Goal: Feedback & Contribution: Contribute content

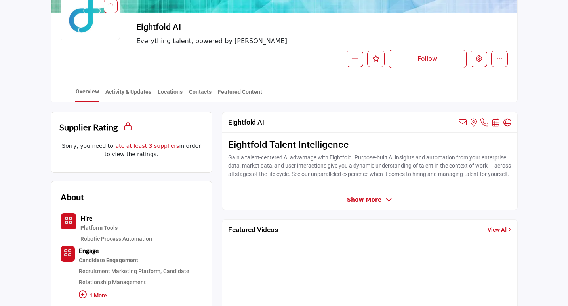
scroll to position [122, 0]
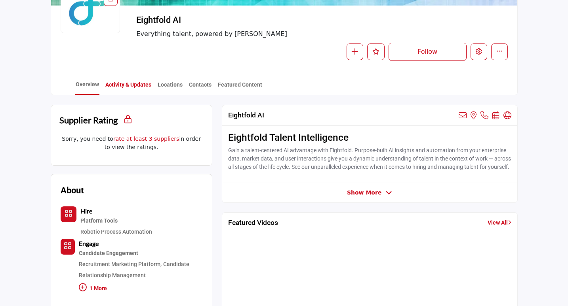
click at [128, 84] on link "Activity & Updates" at bounding box center [128, 88] width 47 height 14
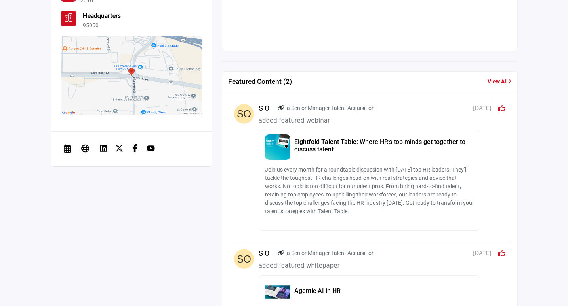
scroll to position [522, 0]
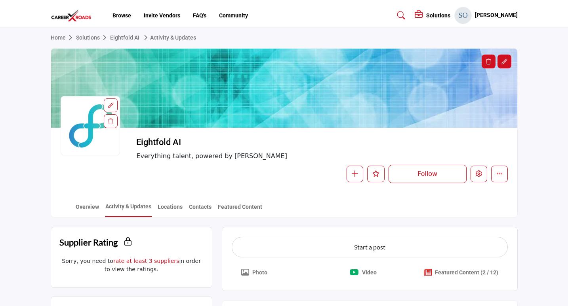
click at [239, 19] on li "Community" at bounding box center [233, 15] width 29 height 8
click at [185, 35] on link "Activity & Updates" at bounding box center [168, 37] width 55 height 6
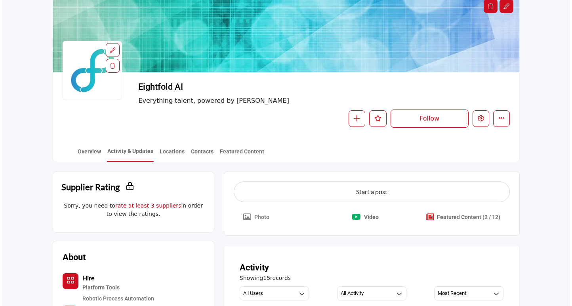
scroll to position [111, 0]
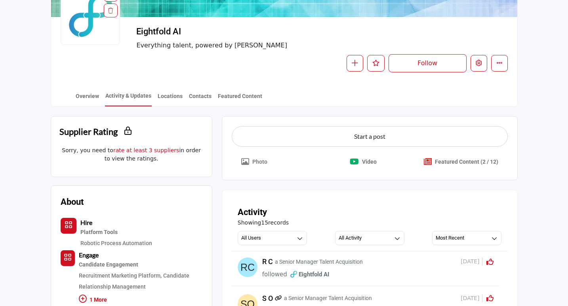
click at [467, 164] on p "Featured Content (2 / 12)" at bounding box center [466, 162] width 63 height 8
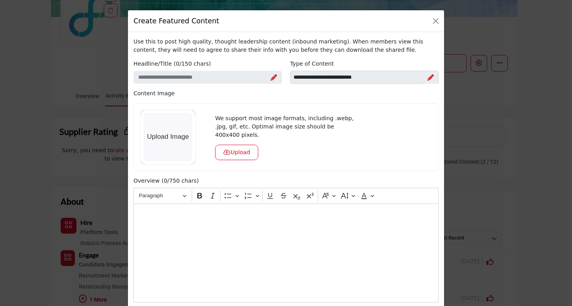
scroll to position [150, 0]
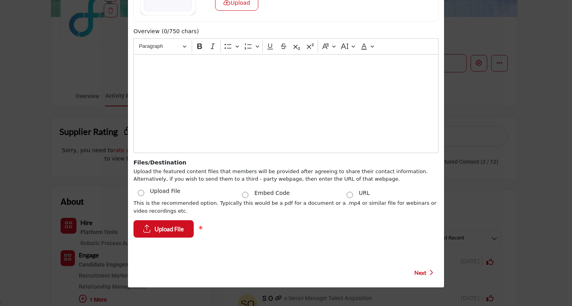
click at [362, 194] on label "URL" at bounding box center [364, 193] width 11 height 8
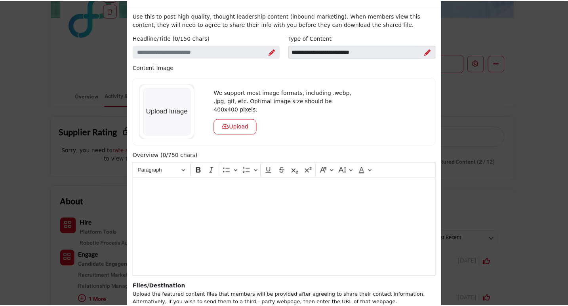
scroll to position [0, 0]
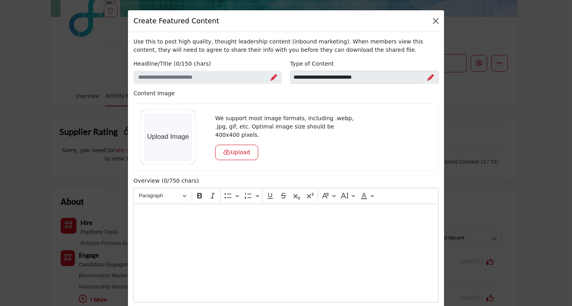
click at [430, 23] on button "Close" at bounding box center [435, 20] width 11 height 11
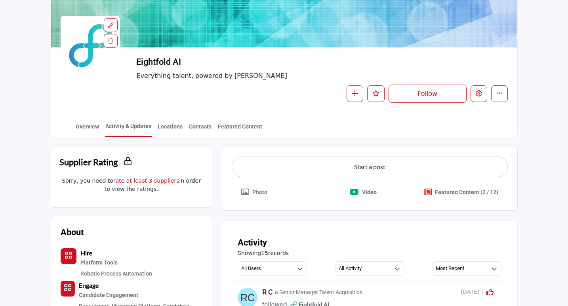
scroll to position [80, 0]
click at [440, 190] on p "Featured Content (2 / 12)" at bounding box center [466, 193] width 63 height 8
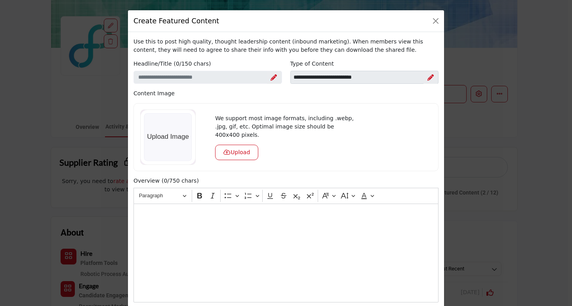
click at [537, 166] on div "Create Featured Content Use this to post high quality, thought leadership conte…" at bounding box center [286, 153] width 572 height 306
click at [432, 21] on button "Close" at bounding box center [435, 20] width 11 height 11
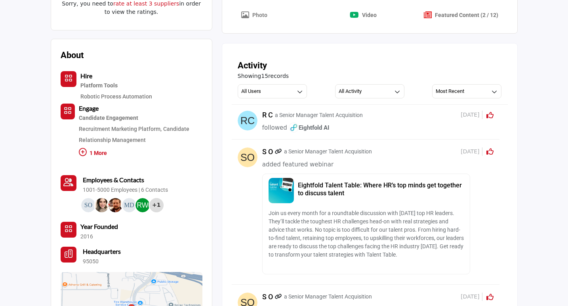
scroll to position [135, 0]
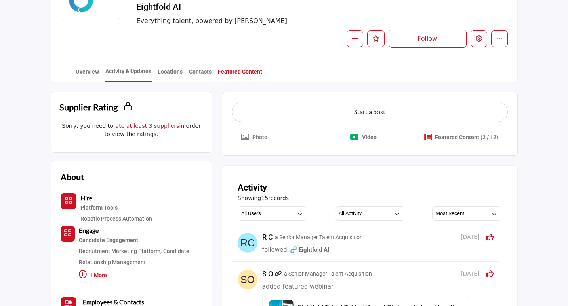
click at [241, 69] on link "Featured Content" at bounding box center [239, 75] width 45 height 14
click at [244, 76] on link "Featured Content" at bounding box center [239, 75] width 45 height 14
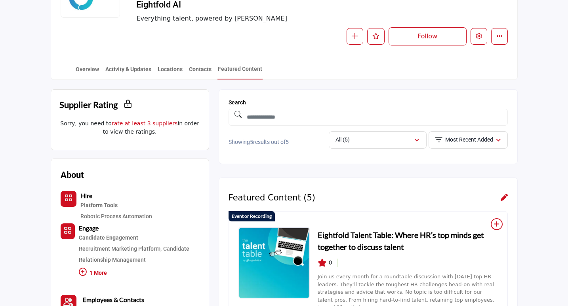
scroll to position [141, 0]
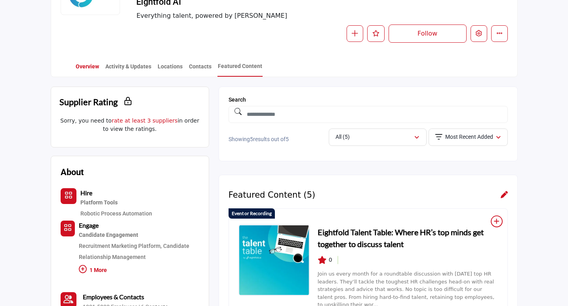
click at [79, 65] on link "Overview" at bounding box center [87, 70] width 24 height 14
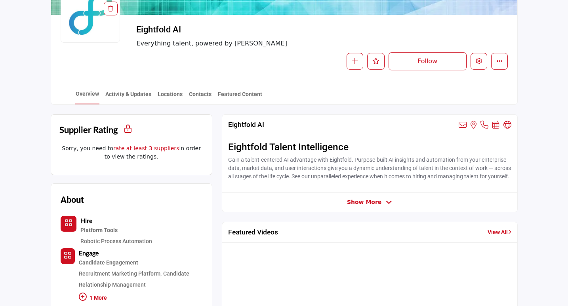
scroll to position [107, 0]
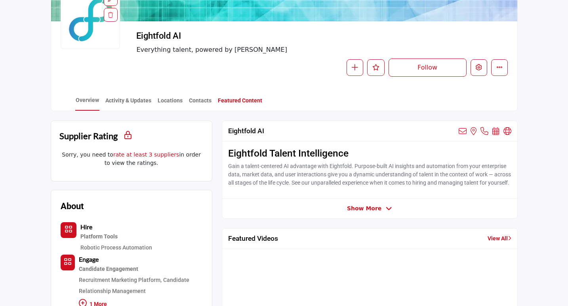
click at [242, 106] on link "Featured Content" at bounding box center [239, 104] width 45 height 14
click at [241, 97] on link "Featured Content" at bounding box center [239, 104] width 45 height 14
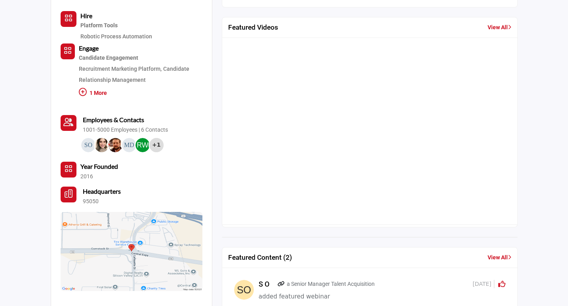
scroll to position [439, 0]
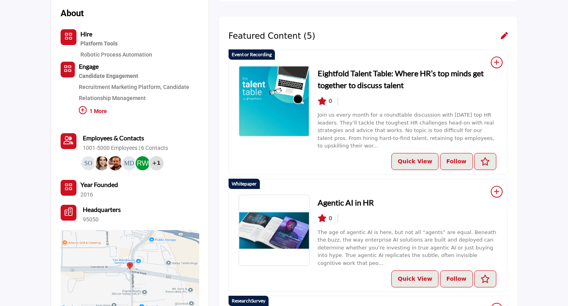
scroll to position [301, 0]
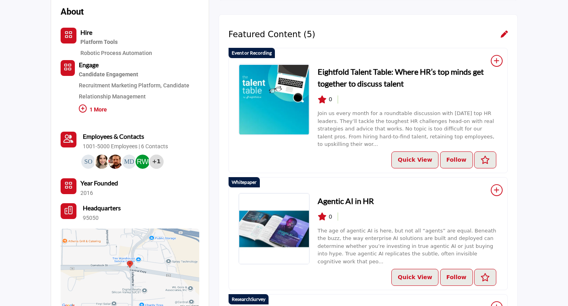
click at [504, 37] on icon at bounding box center [504, 33] width 7 height 7
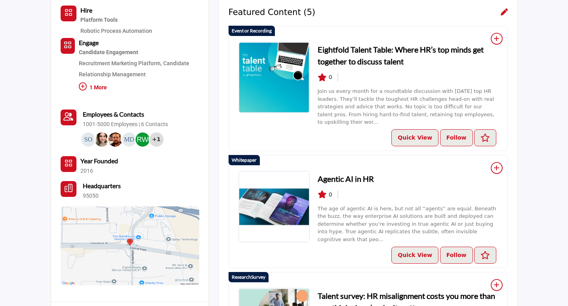
click at [503, 13] on icon at bounding box center [504, 11] width 7 height 7
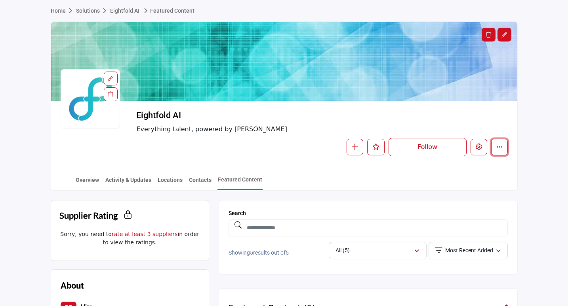
scroll to position [21, 0]
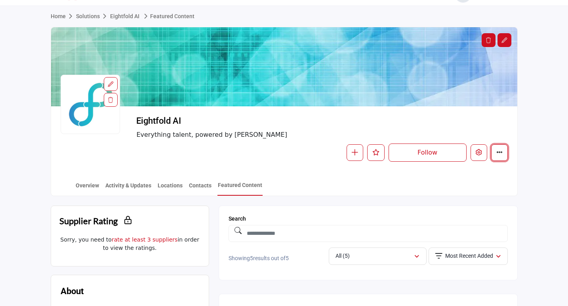
click at [498, 149] on button "More details" at bounding box center [499, 153] width 17 height 17
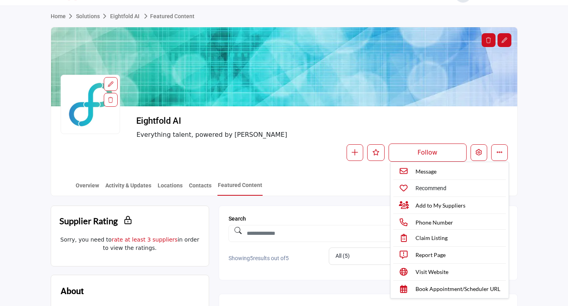
click at [234, 178] on div "Overview Activity & Updates Locations Contacts Featured Content" at bounding box center [294, 183] width 446 height 25
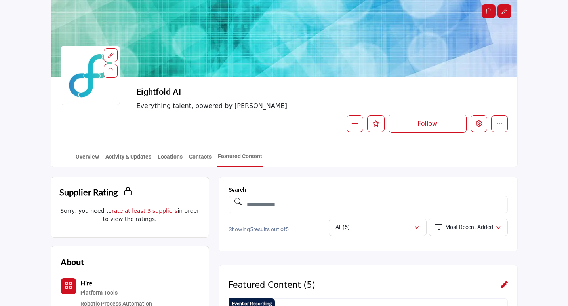
scroll to position [61, 0]
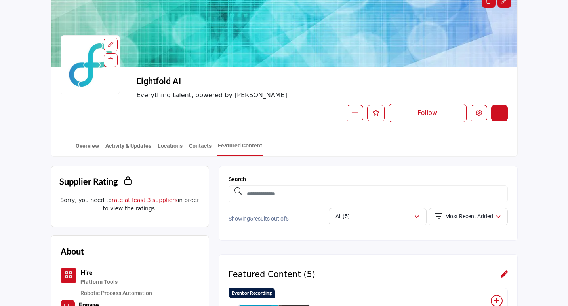
click at [502, 114] on button "More details" at bounding box center [499, 113] width 17 height 17
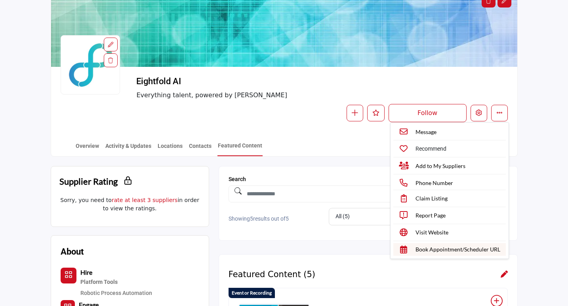
click at [442, 255] on link "Book Appointment/Scheduler URL" at bounding box center [449, 250] width 112 height 13
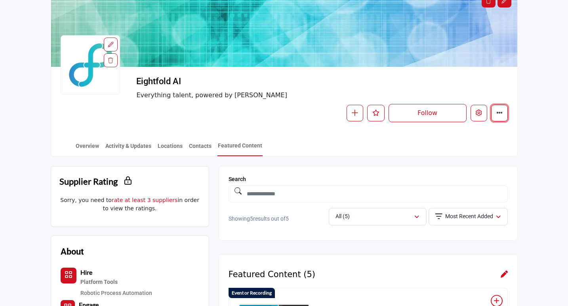
click at [499, 115] on icon "More details" at bounding box center [499, 113] width 6 height 6
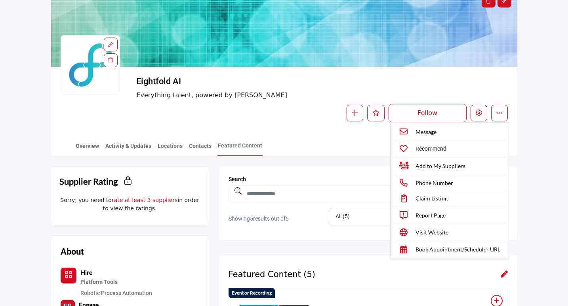
click at [307, 135] on div "Overview Activity & Updates Locations Contacts Featured Content" at bounding box center [294, 144] width 446 height 25
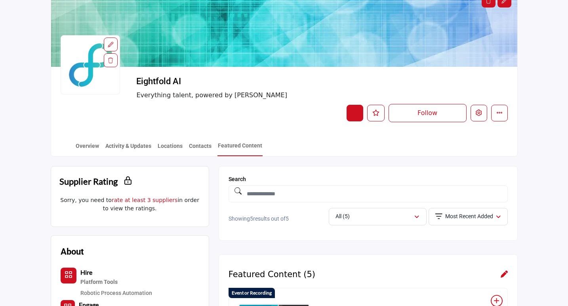
click at [347, 120] on button "button" at bounding box center [354, 113] width 17 height 17
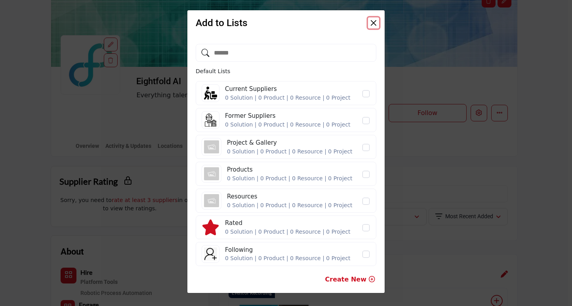
click at [373, 23] on button "Close" at bounding box center [373, 22] width 11 height 11
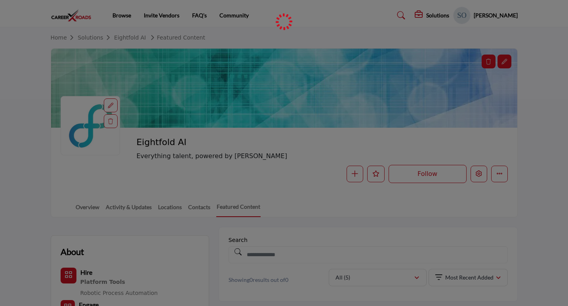
scroll to position [61, 0]
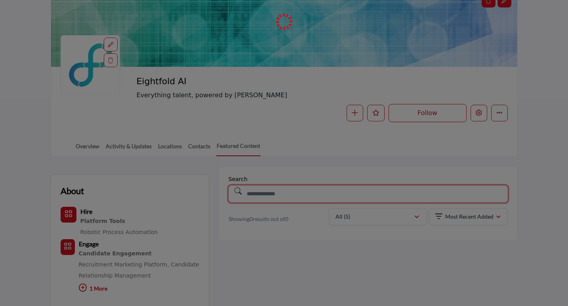
click at [246, 196] on input "text" at bounding box center [367, 194] width 279 height 17
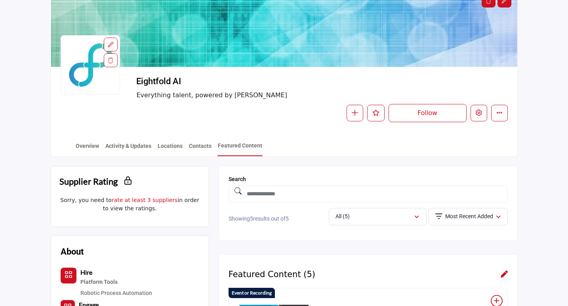
click at [351, 213] on div "All (5)" at bounding box center [374, 217] width 78 height 10
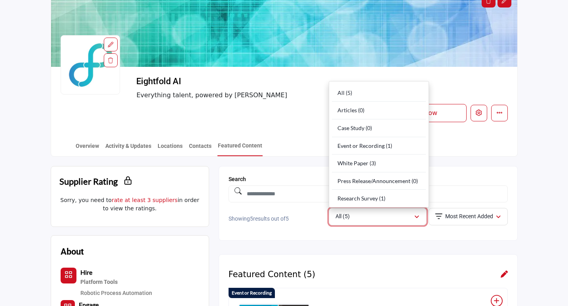
click at [351, 213] on div "All (5)" at bounding box center [374, 217] width 78 height 10
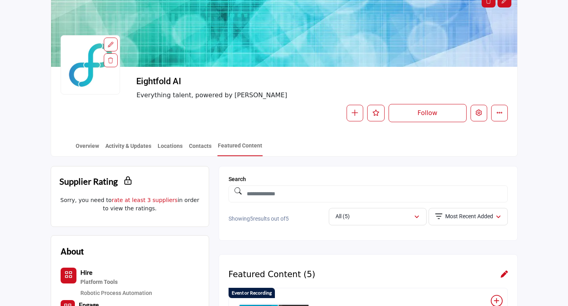
click at [499, 270] on div "Featured Content (5)" at bounding box center [367, 275] width 279 height 10
click at [503, 273] on icon at bounding box center [504, 274] width 7 height 7
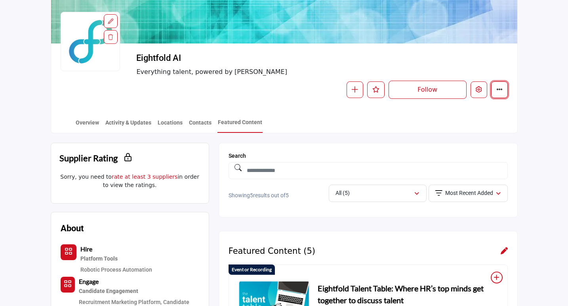
scroll to position [0, 0]
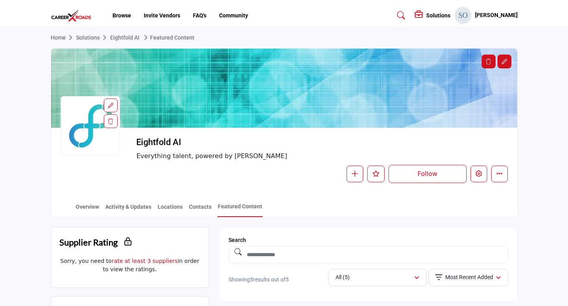
click at [173, 37] on link "Featured Content" at bounding box center [167, 37] width 53 height 6
click at [137, 206] on link "Activity & Updates" at bounding box center [128, 210] width 47 height 14
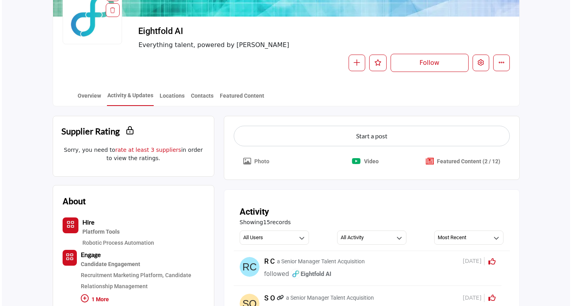
scroll to position [113, 0]
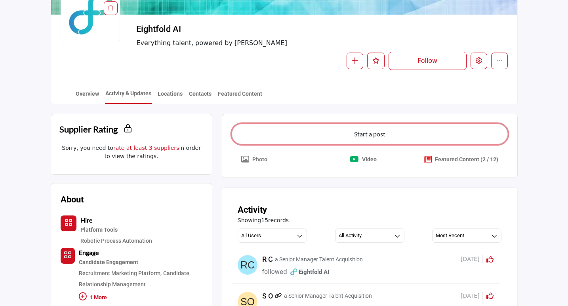
click at [369, 140] on button "Start a post" at bounding box center [370, 134] width 276 height 21
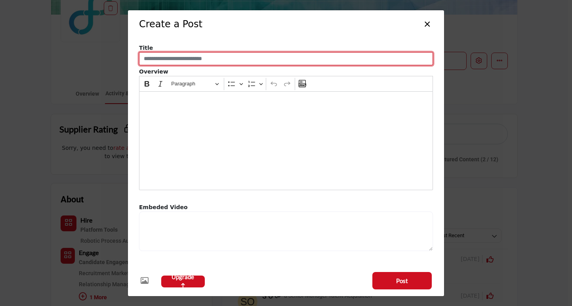
click at [184, 59] on input "Enter a compelling post title" at bounding box center [286, 58] width 294 height 13
paste input "**********"
type input "**********"
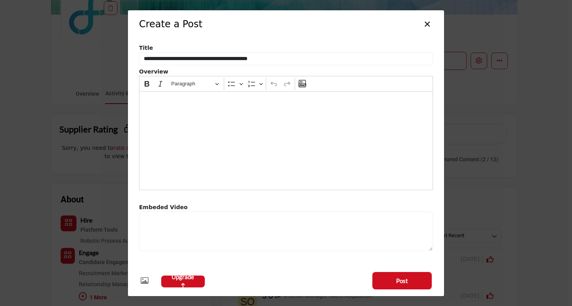
click at [260, 148] on div "Editor editing area: main" at bounding box center [286, 140] width 294 height 99
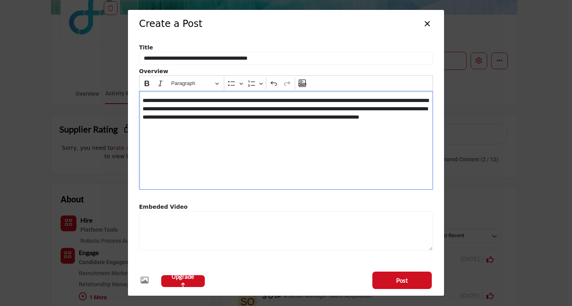
scroll to position [0, 0]
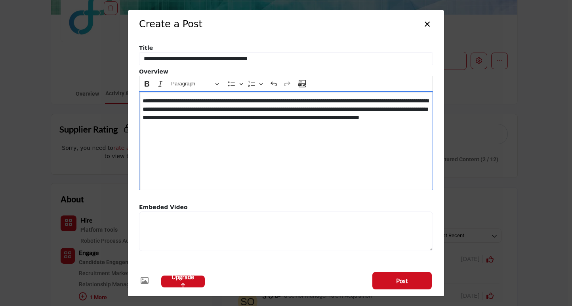
click at [287, 145] on div "**********" at bounding box center [286, 140] width 294 height 99
click at [278, 276] on div "Upgrade Post" at bounding box center [286, 280] width 316 height 31
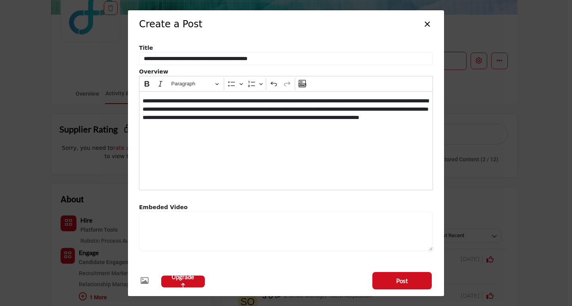
click at [382, 148] on div "**********" at bounding box center [286, 140] width 294 height 99
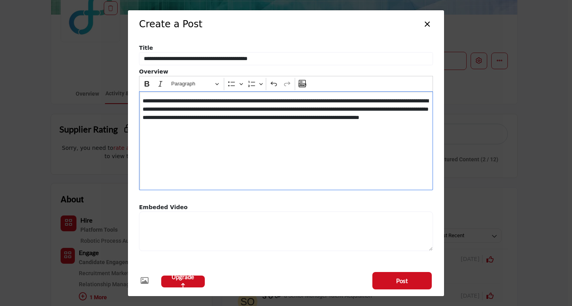
scroll to position [0, 0]
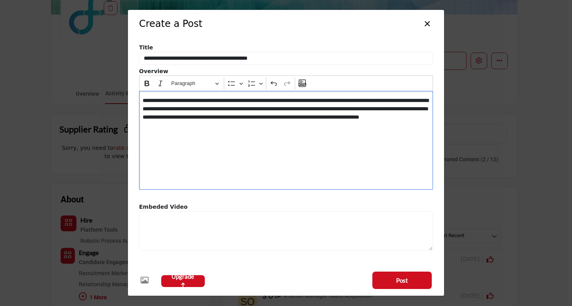
click at [425, 23] on button "×" at bounding box center [426, 22] width 11 height 15
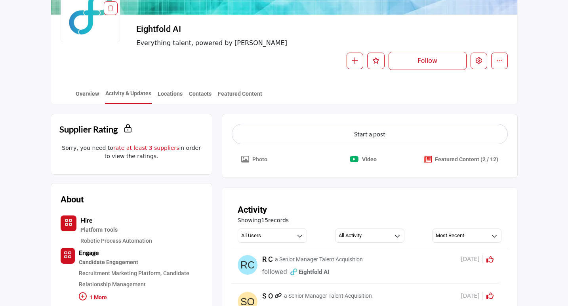
click at [471, 158] on p "Featured Content (2 / 12)" at bounding box center [466, 160] width 63 height 8
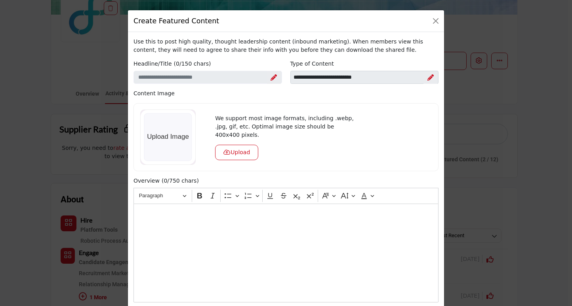
click at [274, 79] on icon at bounding box center [273, 77] width 6 height 6
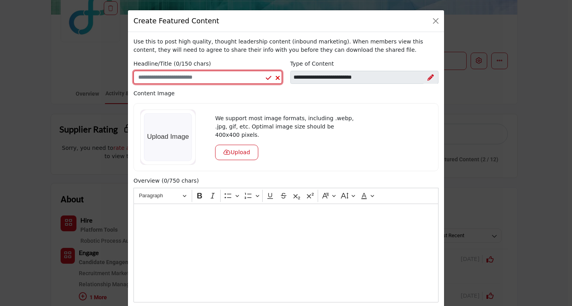
click at [213, 77] on input "Enter a compelling headline" at bounding box center [207, 77] width 148 height 13
paste input "**********"
type input "**********"
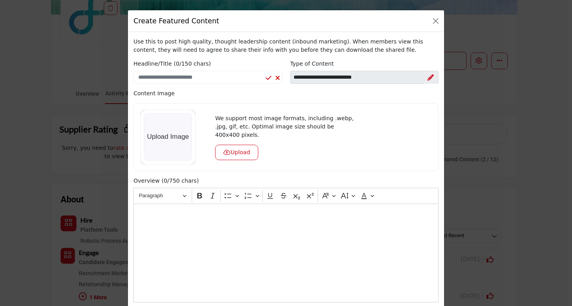
click at [219, 262] on div "Editor editing area: main" at bounding box center [285, 253] width 305 height 99
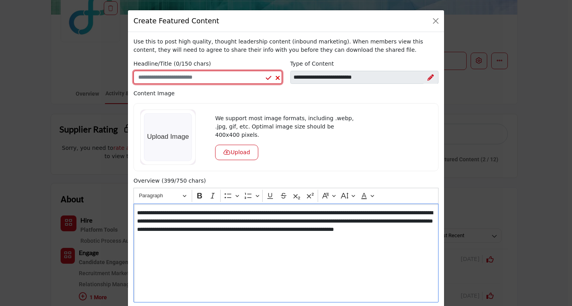
click at [215, 77] on input "Enter a compelling headline" at bounding box center [207, 77] width 148 height 13
paste input "**********"
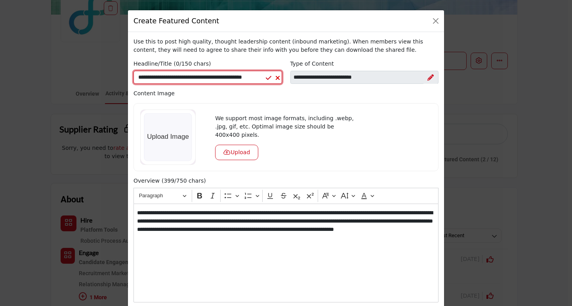
scroll to position [0, 2]
type input "**********"
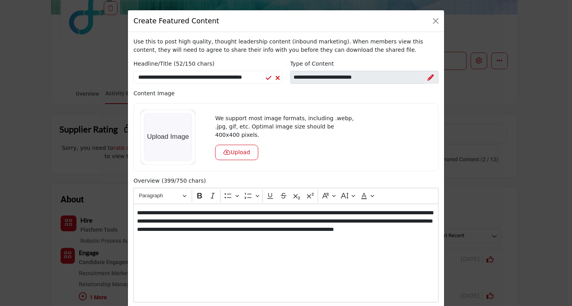
scroll to position [0, 0]
click at [427, 79] on icon at bounding box center [430, 77] width 6 height 6
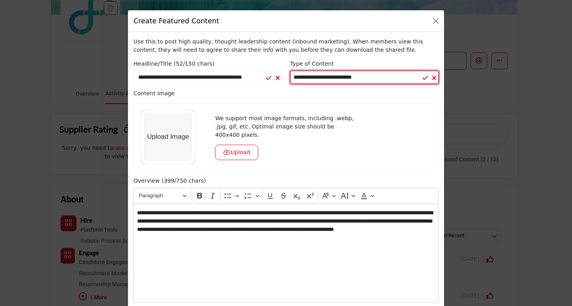
click at [398, 78] on select "**********" at bounding box center [364, 77] width 148 height 13
select select "*********"
click at [290, 71] on select "**********" at bounding box center [364, 77] width 148 height 13
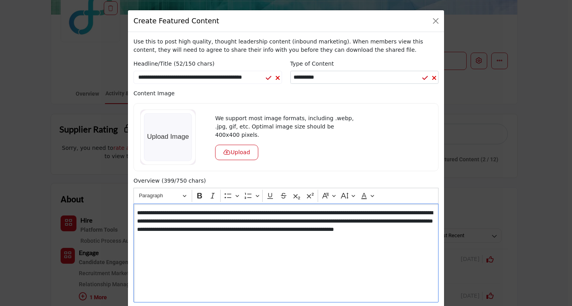
click at [279, 233] on p "**********" at bounding box center [285, 225] width 297 height 33
click at [342, 259] on div "**********" at bounding box center [285, 253] width 305 height 99
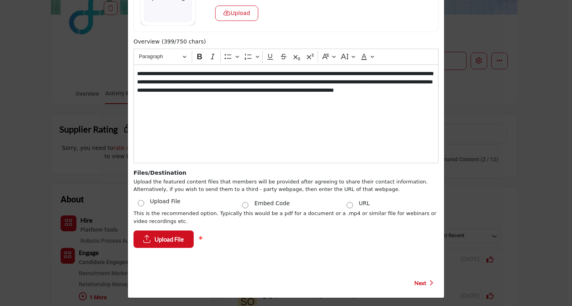
scroll to position [135, 0]
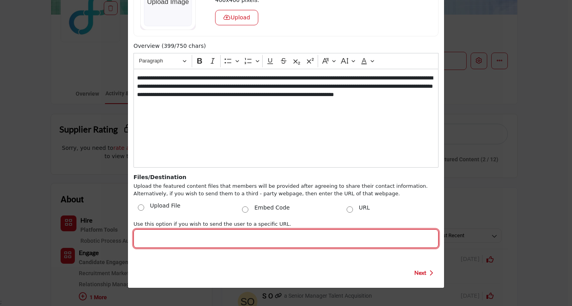
click at [190, 232] on input "Post Website URL" at bounding box center [285, 239] width 305 height 19
paste input "**********"
type input "**********"
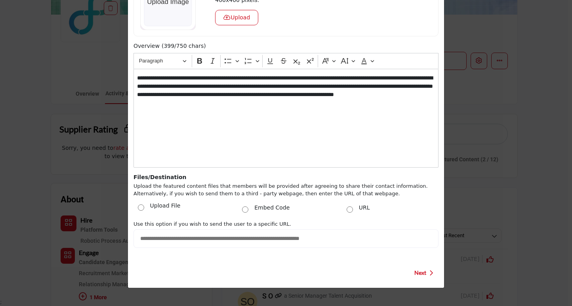
click at [269, 254] on div "**********" at bounding box center [285, 162] width 313 height 241
click at [302, 97] on p "**********" at bounding box center [285, 90] width 297 height 33
click at [317, 118] on p "Editor editing area: main" at bounding box center [285, 117] width 297 height 8
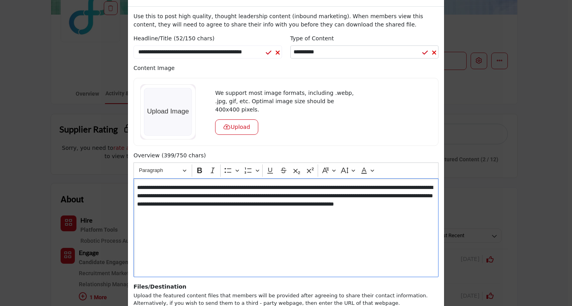
scroll to position [0, 0]
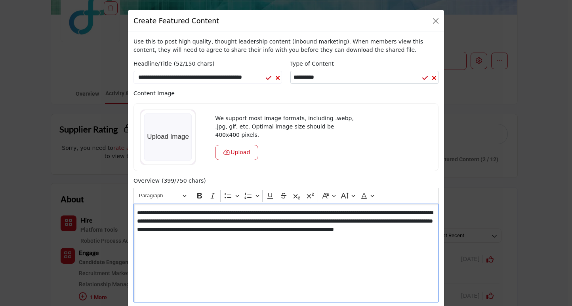
click at [236, 151] on button "Upload" at bounding box center [236, 152] width 43 height 15
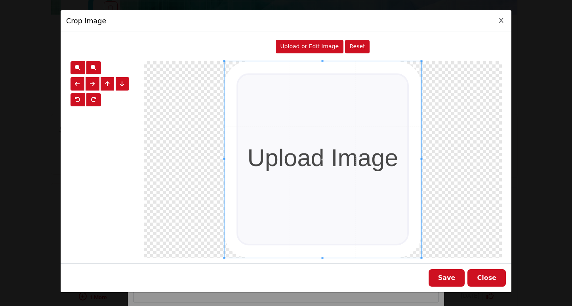
click at [314, 44] on span "Upload or Edit Image" at bounding box center [309, 46] width 59 height 6
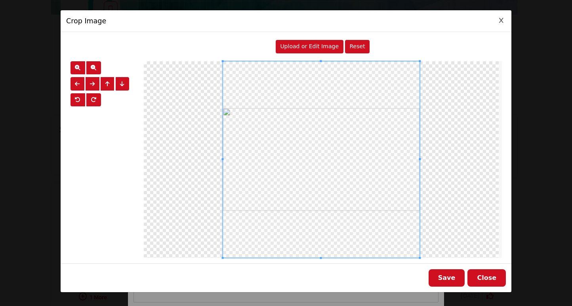
click at [369, 175] on span at bounding box center [321, 159] width 197 height 197
click at [446, 219] on div at bounding box center [321, 159] width 355 height 197
click at [321, 49] on div "Upload or Edit Image Reset" at bounding box center [286, 148] width 440 height 221
click at [310, 45] on span "Upload or Edit Image" at bounding box center [309, 46] width 59 height 6
click at [451, 282] on button "Save" at bounding box center [446, 278] width 36 height 17
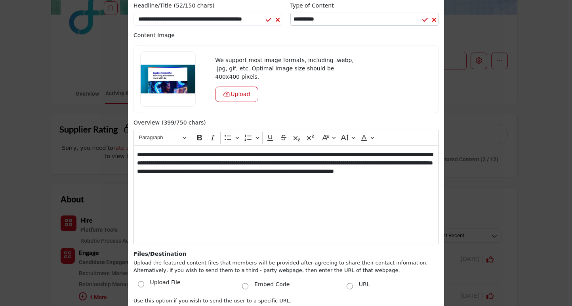
scroll to position [135, 0]
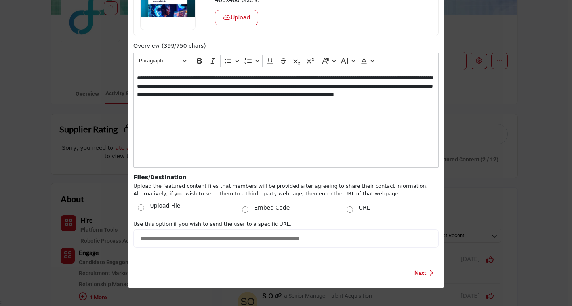
click at [423, 272] on span "Next" at bounding box center [420, 273] width 12 height 8
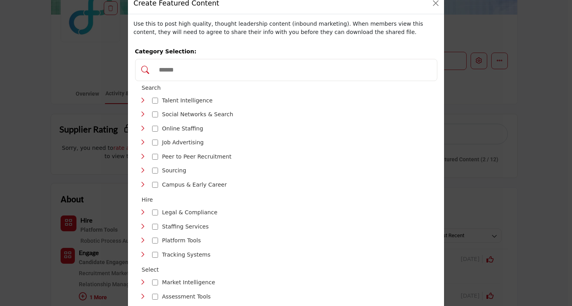
scroll to position [0, 0]
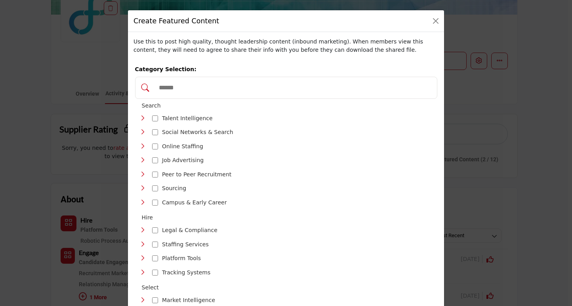
click at [230, 87] on input "Search Category" at bounding box center [294, 87] width 279 height 17
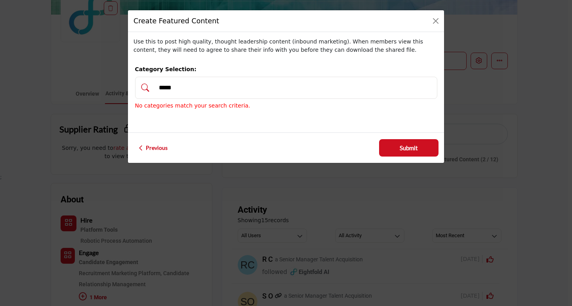
type input "******"
type input "*"
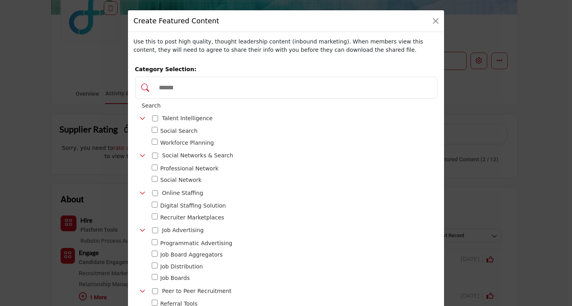
click at [139, 117] on icon "Toggle Category" at bounding box center [142, 118] width 6 height 6
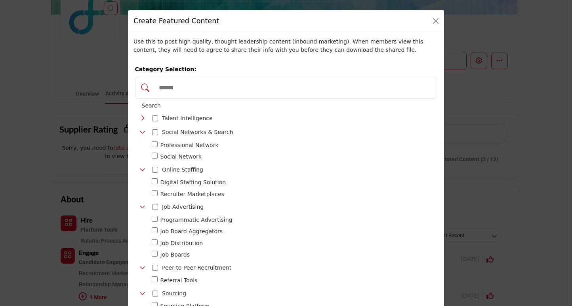
click at [141, 118] on icon "Toggle Category" at bounding box center [142, 118] width 6 height 6
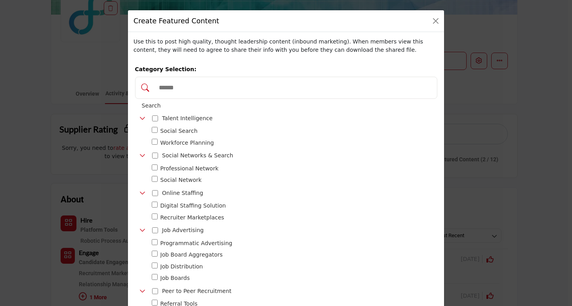
click at [154, 133] on div "Toggle Category" at bounding box center [155, 131] width 6 height 9
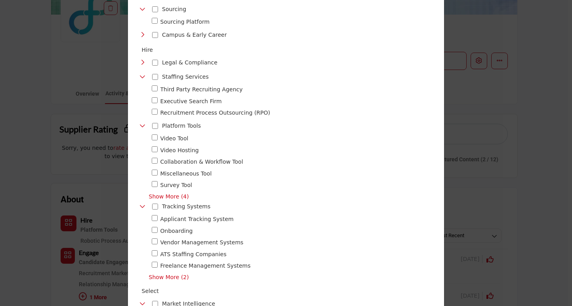
scroll to position [310, 0]
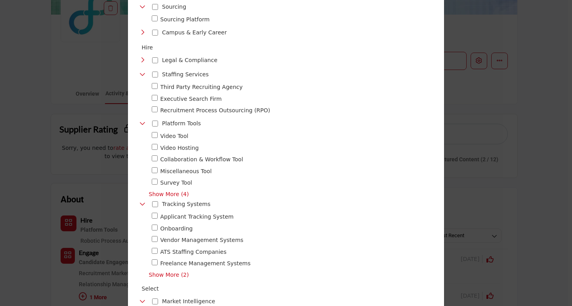
click at [162, 191] on span "Show More (4)" at bounding box center [293, 194] width 288 height 8
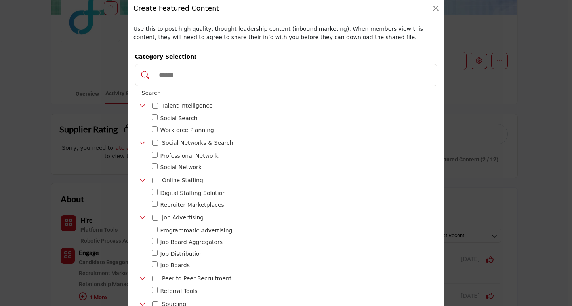
scroll to position [0, 0]
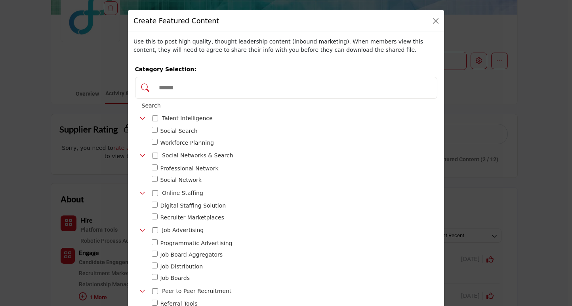
click at [244, 92] on input "Search Category" at bounding box center [294, 87] width 279 height 17
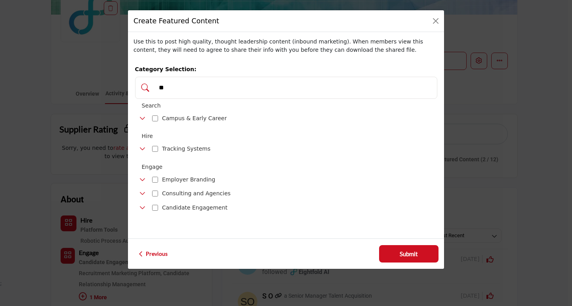
type input "*"
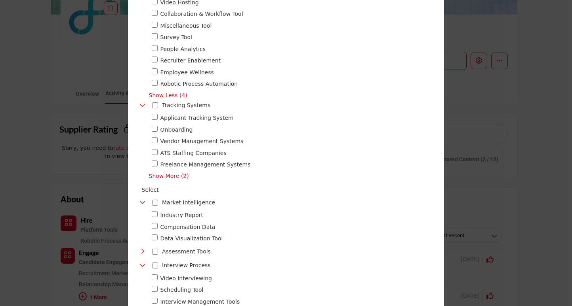
scroll to position [482, 0]
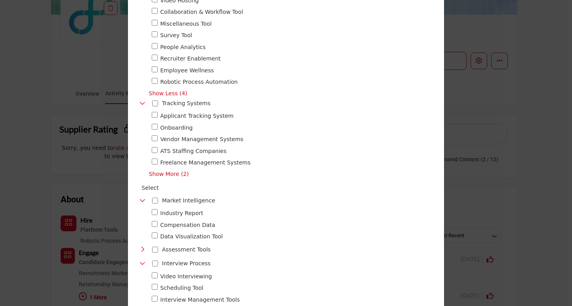
click at [156, 174] on div "Search * Talent Intelligence 19 * * *" at bounding box center [286, 115] width 302 height 990
click at [157, 172] on span "Show More (2)" at bounding box center [293, 174] width 288 height 8
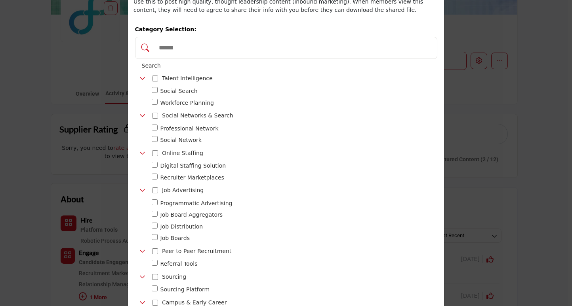
scroll to position [0, 0]
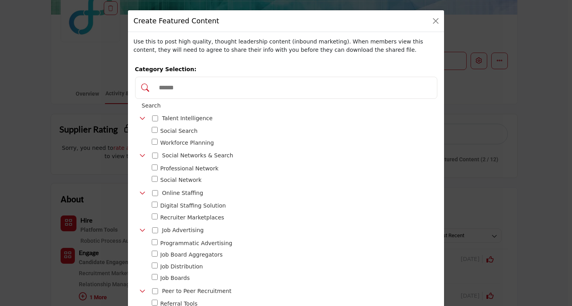
click at [259, 91] on input "Search Category" at bounding box center [294, 87] width 279 height 17
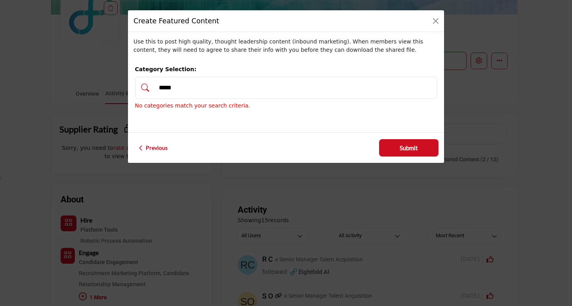
type input "****"
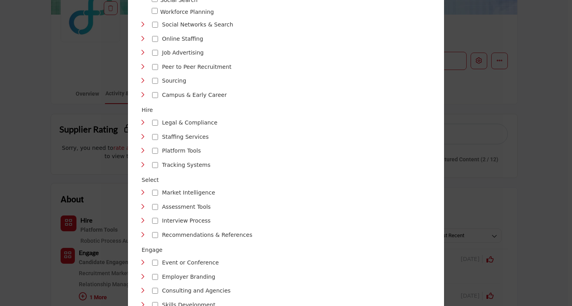
scroll to position [213, 0]
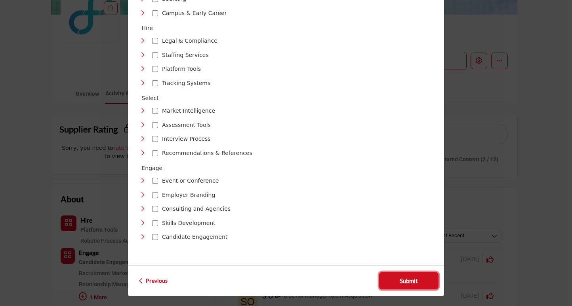
click at [409, 277] on button "Submit" at bounding box center [408, 280] width 59 height 17
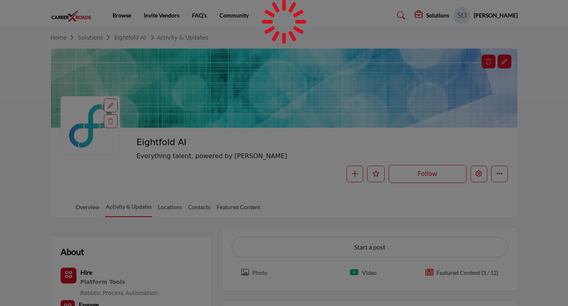
scroll to position [113, 0]
